Goal: Information Seeking & Learning: Learn about a topic

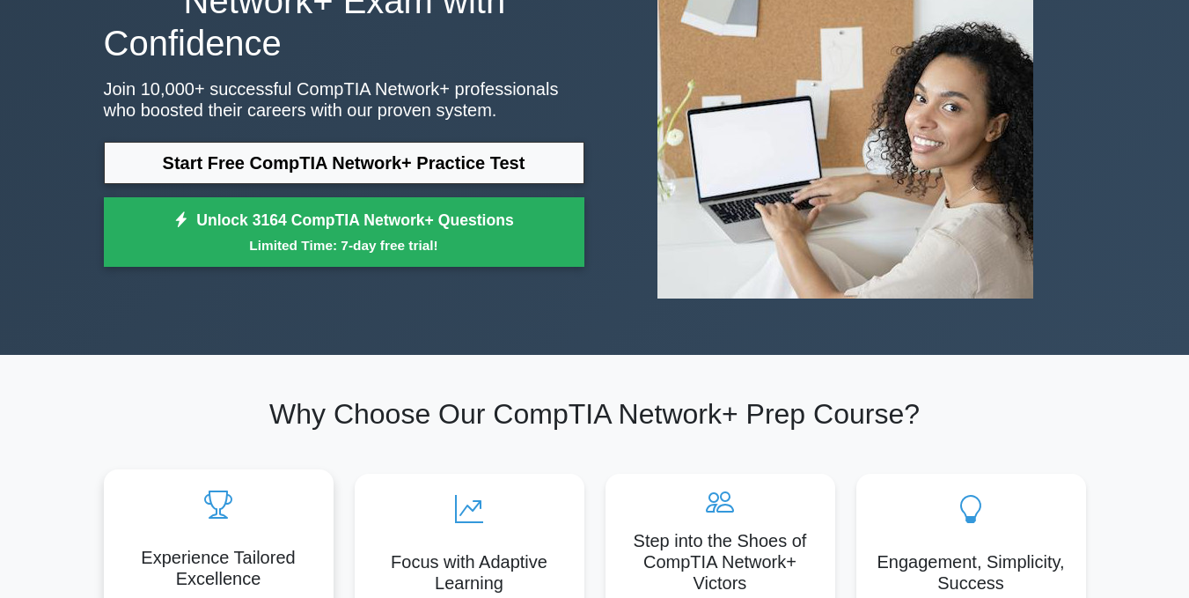
scroll to position [176, 0]
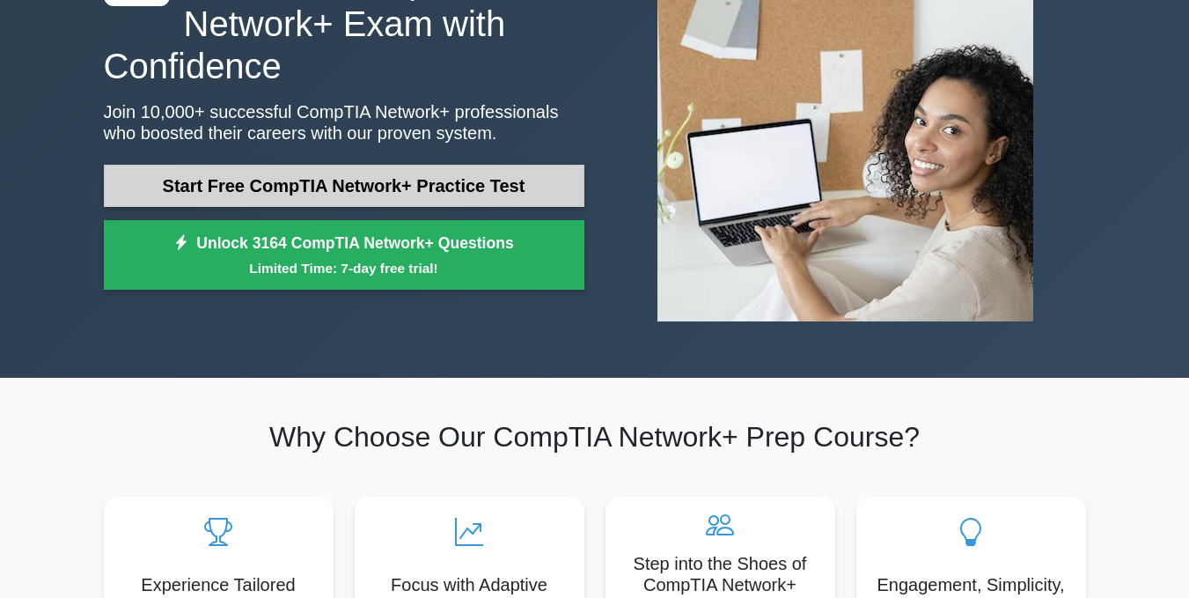
click at [371, 180] on link "Start Free CompTIA Network+ Practice Test" at bounding box center [344, 186] width 481 height 42
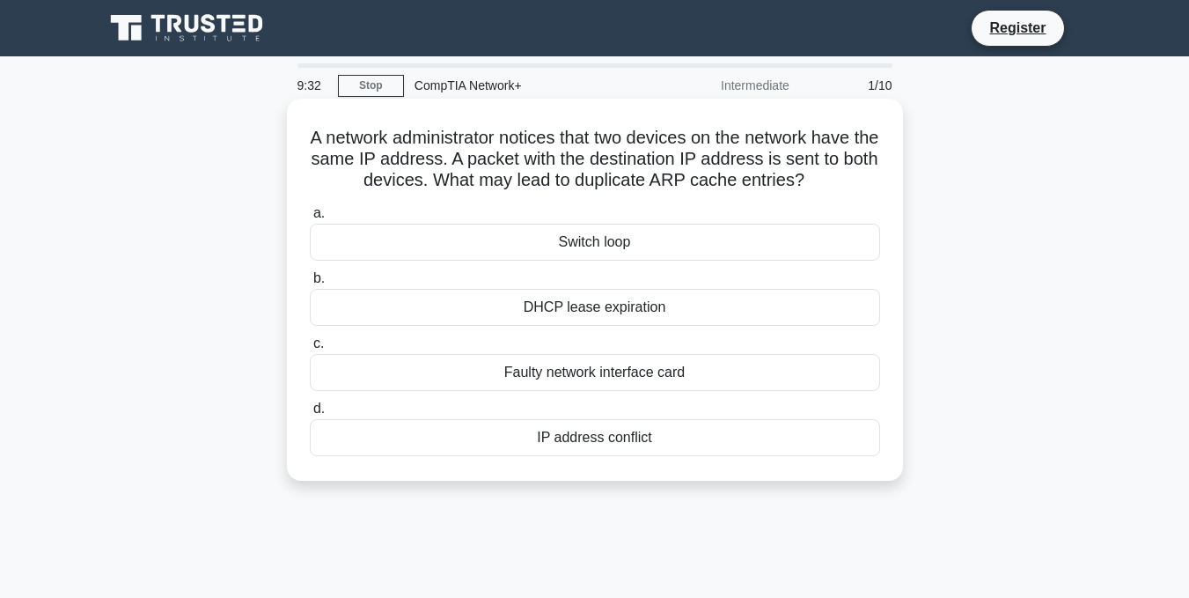
click at [621, 238] on div "Switch loop" at bounding box center [595, 242] width 570 height 37
click at [310, 219] on input "a. Switch loop" at bounding box center [310, 213] width 0 height 11
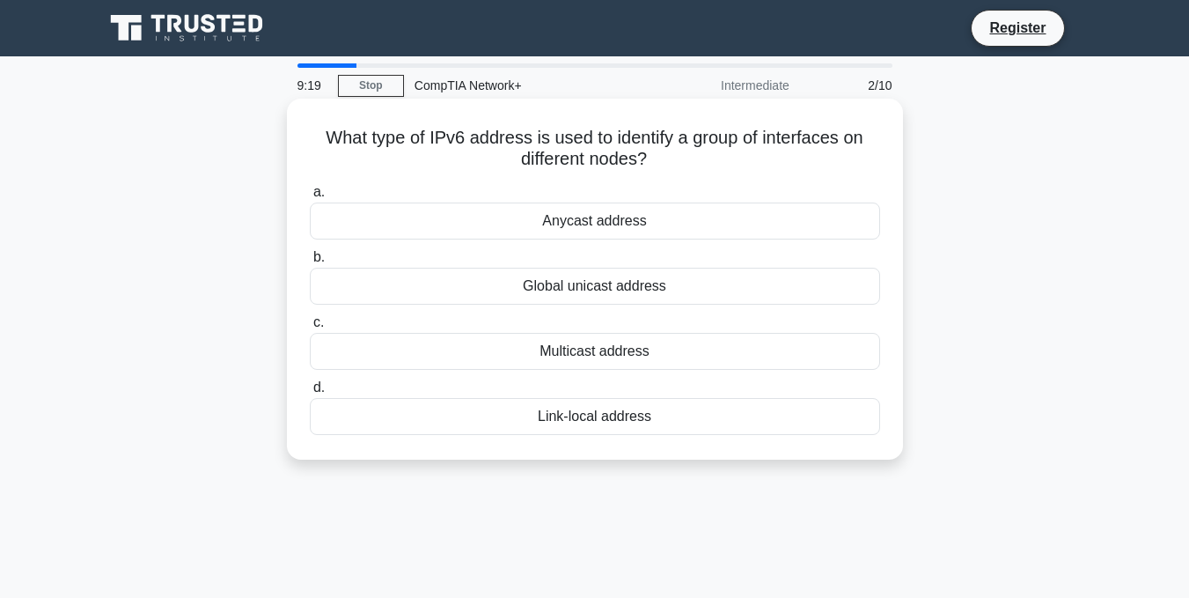
click at [612, 227] on div "Anycast address" at bounding box center [595, 220] width 570 height 37
click at [310, 198] on input "a. Anycast address" at bounding box center [310, 192] width 0 height 11
